Goal: Navigation & Orientation: Understand site structure

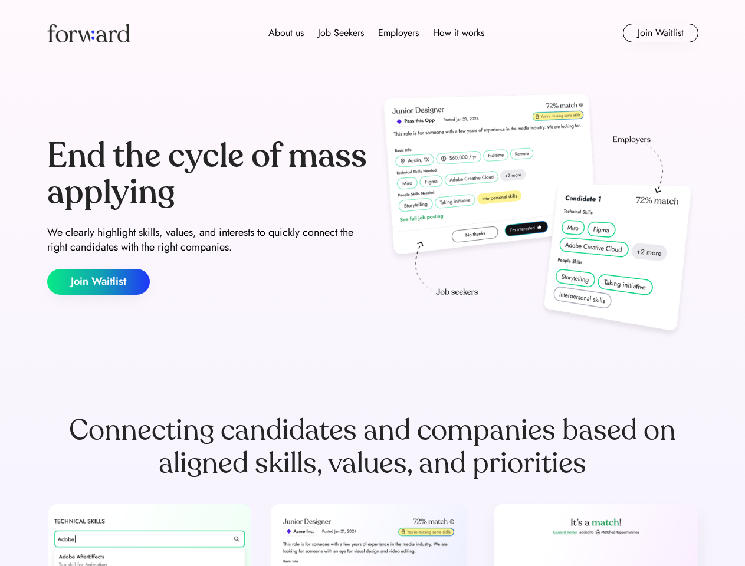
click at [372, 283] on div "End the cycle of mass applying We clearly highlight skills, values, and interes…" at bounding box center [372, 217] width 651 height 254
click at [373, 33] on div "About us Job Seekers Employers How it works" at bounding box center [376, 33] width 465 height 14
click at [89, 33] on img at bounding box center [88, 33] width 83 height 19
click at [376, 33] on div "About us Job Seekers Employers How it works" at bounding box center [376, 33] width 465 height 14
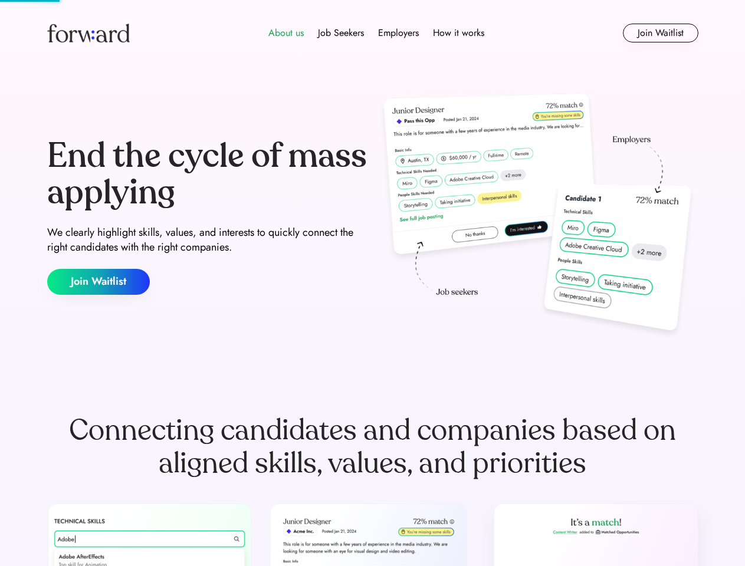
click at [286, 33] on div "About us" at bounding box center [285, 33] width 35 height 14
click at [341, 33] on div "Job Seekers" at bounding box center [341, 33] width 46 height 14
click at [398, 33] on div "Employers" at bounding box center [398, 33] width 41 height 14
click at [458, 33] on div "How it works" at bounding box center [458, 33] width 51 height 14
click at [660, 33] on button "Join Waitlist" at bounding box center [661, 33] width 76 height 19
